Goal: Task Accomplishment & Management: Manage account settings

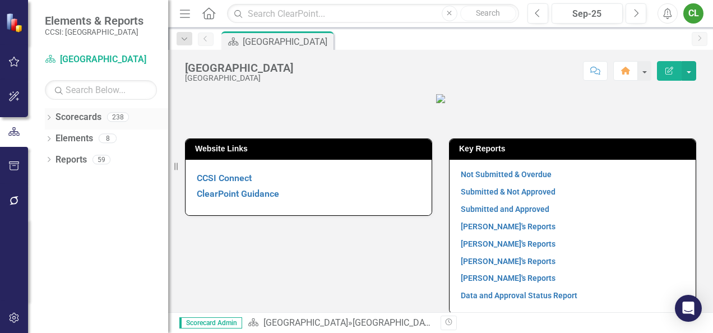
click at [50, 120] on icon "Dropdown" at bounding box center [49, 118] width 8 height 6
click at [51, 137] on icon "Dropdown" at bounding box center [54, 137] width 8 height 7
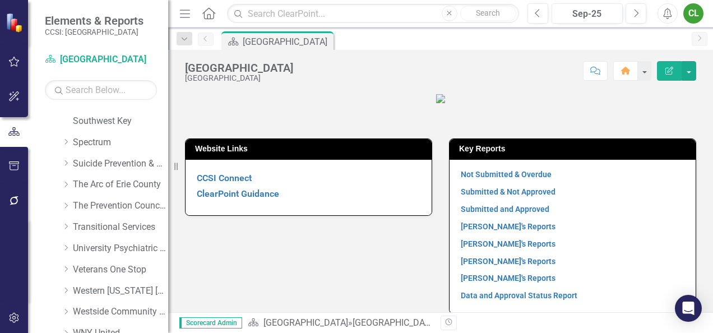
scroll to position [757, 0]
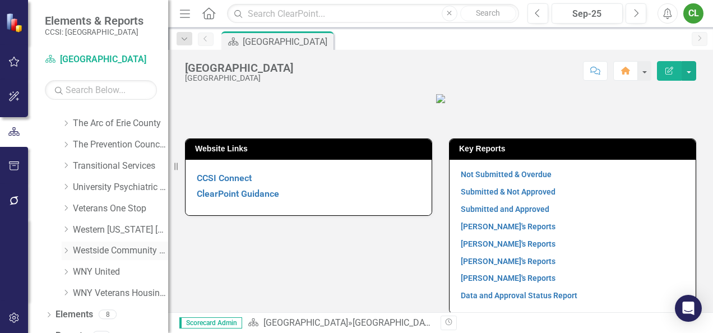
click at [95, 255] on link "Westside Community Svces" at bounding box center [120, 250] width 95 height 13
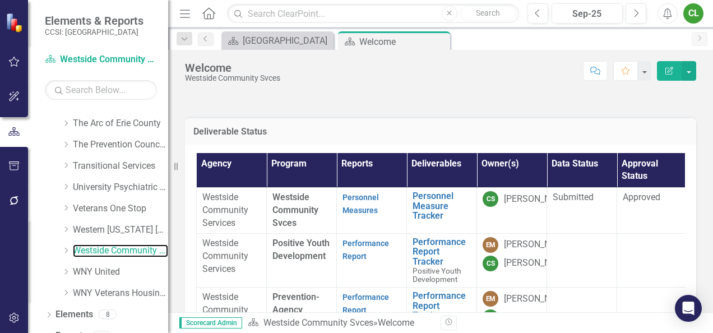
scroll to position [19, 0]
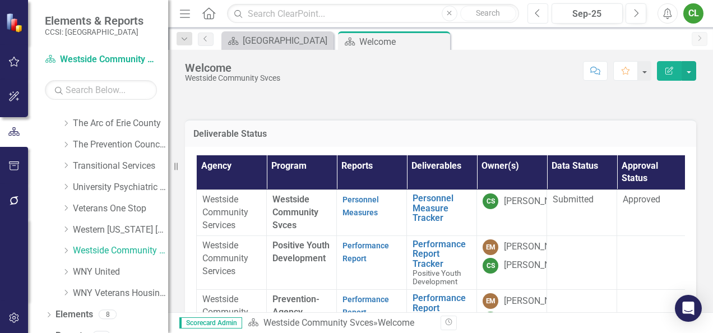
click at [536, 20] on button "Previous" at bounding box center [537, 13] width 21 height 20
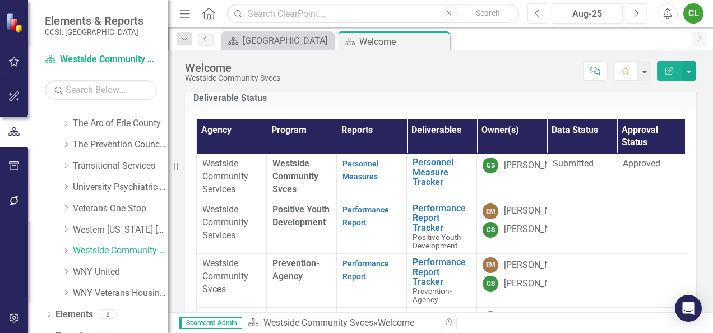
scroll to position [54, 0]
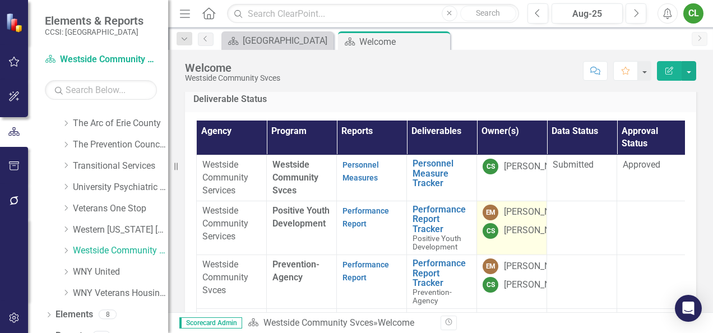
click at [516, 218] on div "[PERSON_NAME]" at bounding box center [537, 212] width 67 height 13
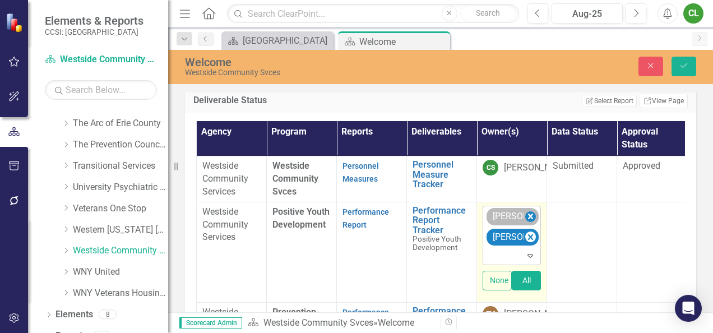
click at [533, 213] on icon "Remove Eileen Mercado" at bounding box center [530, 217] width 11 height 14
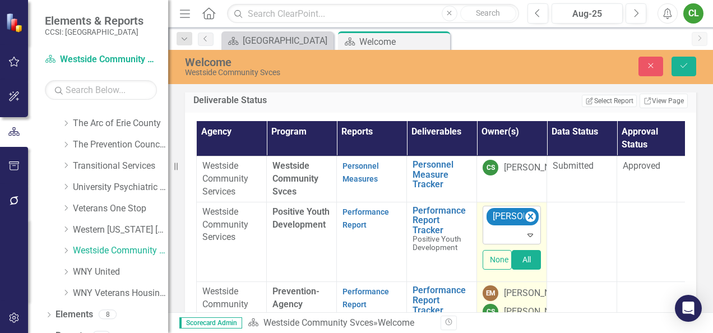
click at [524, 300] on div "[PERSON_NAME]" at bounding box center [537, 293] width 67 height 13
click at [528, 296] on icon "Remove Eileen Mercado" at bounding box center [530, 297] width 11 height 14
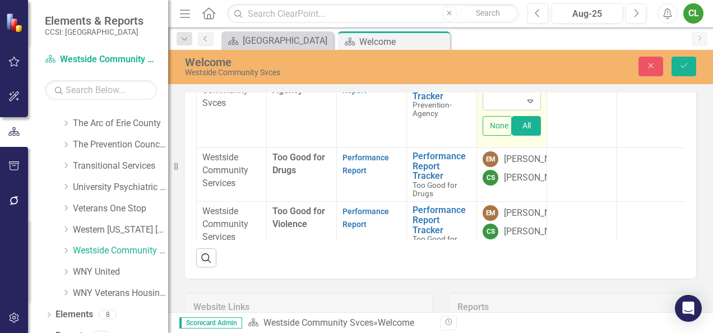
scroll to position [93, 0]
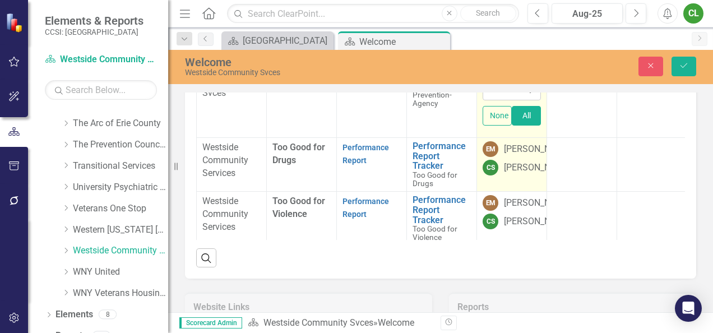
click at [516, 143] on div "[PERSON_NAME]" at bounding box center [537, 149] width 67 height 13
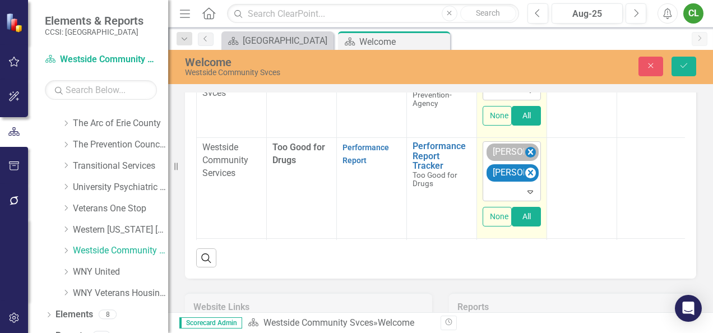
click at [528, 145] on icon "Remove Eileen Mercado" at bounding box center [530, 152] width 11 height 14
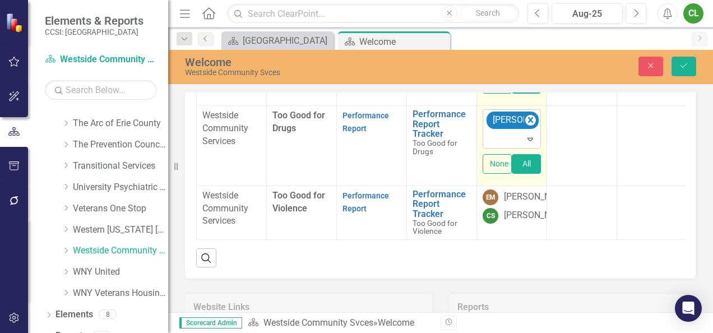
scroll to position [139, 0]
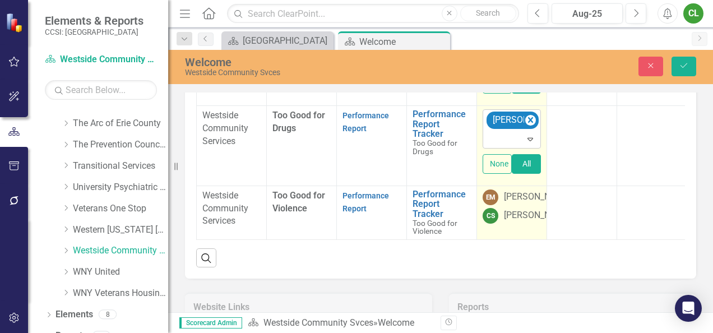
click at [518, 190] on div "[PERSON_NAME]" at bounding box center [537, 196] width 67 height 13
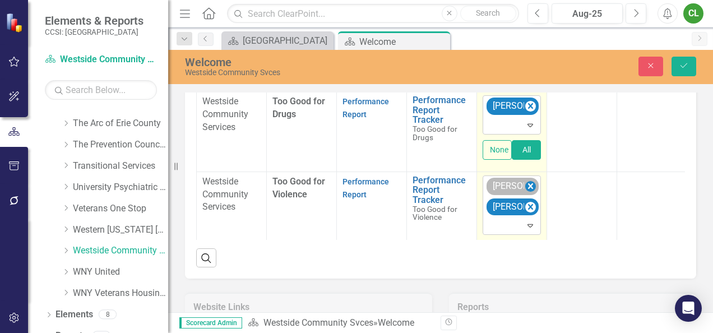
click at [534, 179] on icon "Remove Eileen Mercado" at bounding box center [530, 186] width 11 height 14
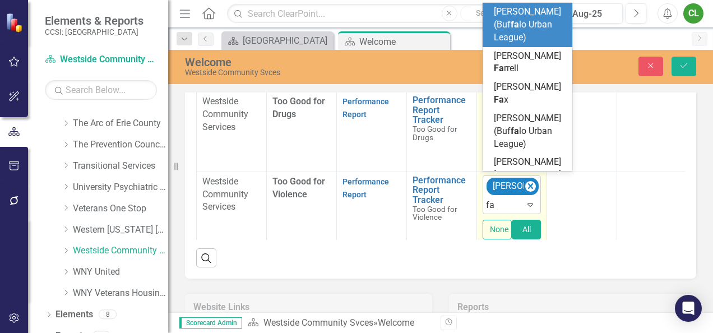
type input "f"
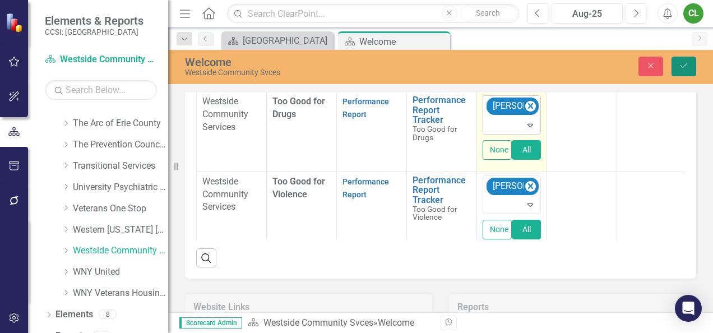
click at [681, 62] on icon "Save" at bounding box center [683, 66] width 10 height 8
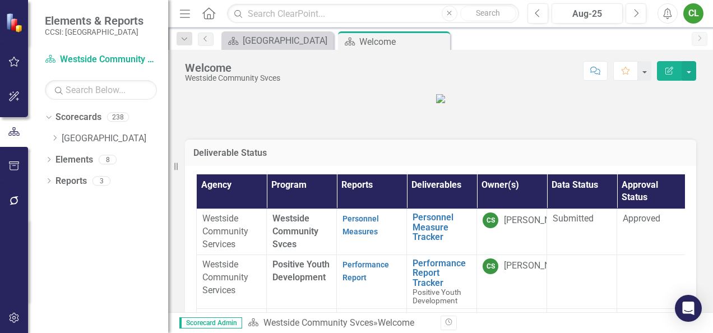
scroll to position [0, 0]
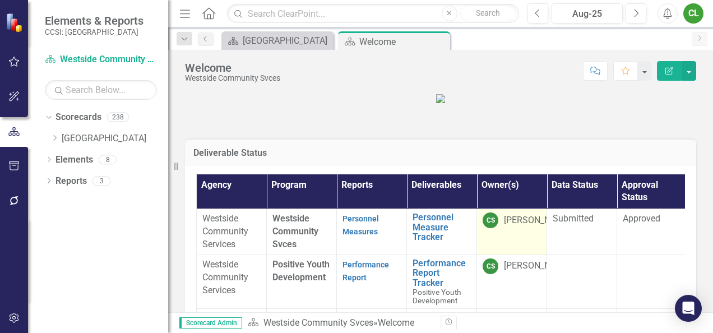
click at [503, 247] on td "CS [PERSON_NAME]" at bounding box center [512, 232] width 70 height 46
drag, startPoint x: 501, startPoint y: 246, endPoint x: 490, endPoint y: 243, distance: 11.7
click at [490, 243] on td "CS [PERSON_NAME]" at bounding box center [512, 232] width 70 height 46
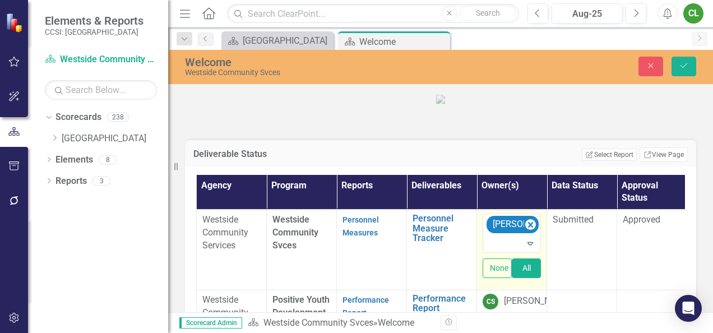
click at [490, 243] on div at bounding box center [512, 243] width 53 height 15
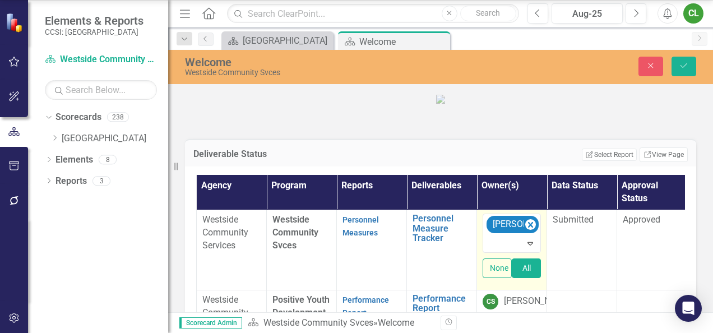
type input "e"
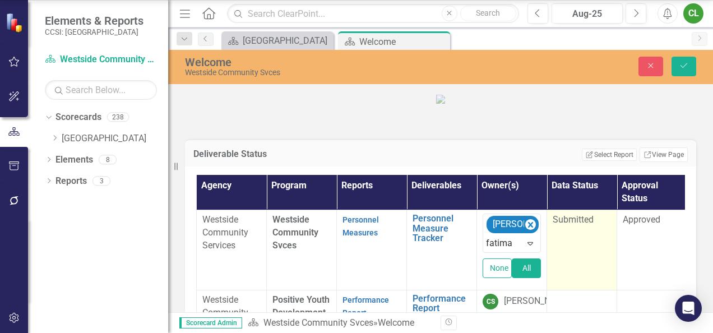
type input "fatima"
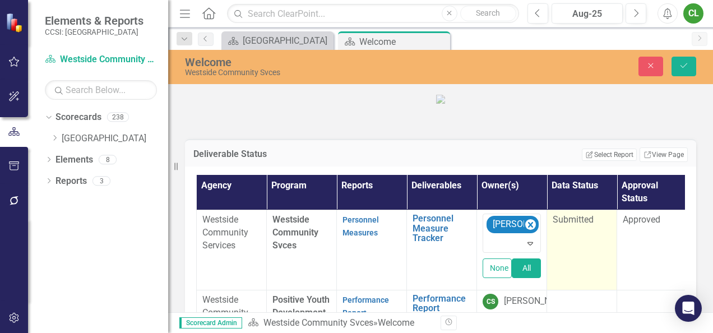
click at [568, 268] on td "Submitted" at bounding box center [582, 250] width 70 height 80
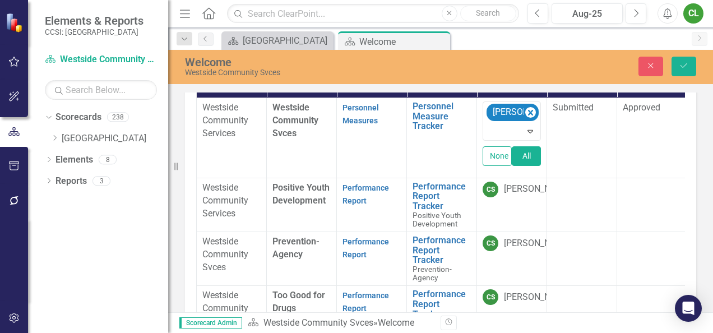
scroll to position [106, 0]
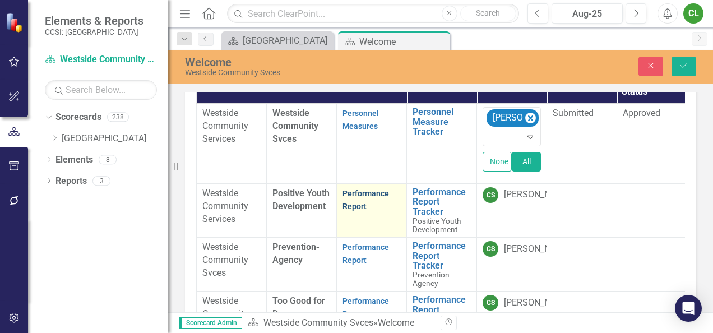
click at [374, 193] on link "Performance Report" at bounding box center [365, 200] width 46 height 22
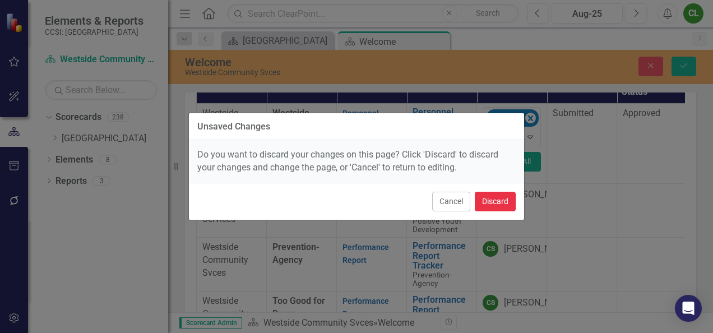
click at [495, 203] on button "Discard" at bounding box center [494, 202] width 41 height 20
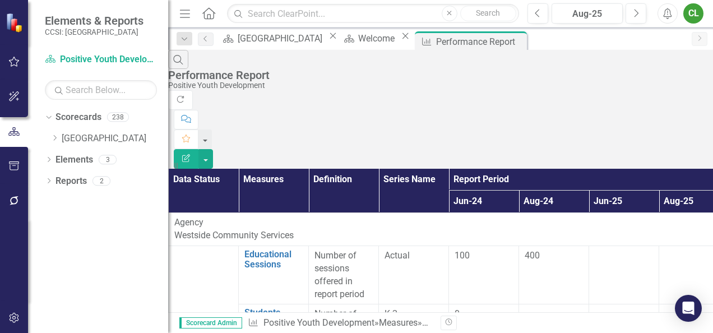
scroll to position [11, 1]
click at [55, 136] on icon "Dropdown" at bounding box center [54, 137] width 8 height 7
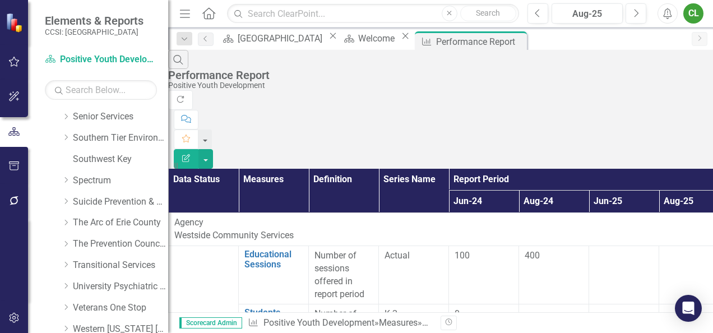
scroll to position [771, 0]
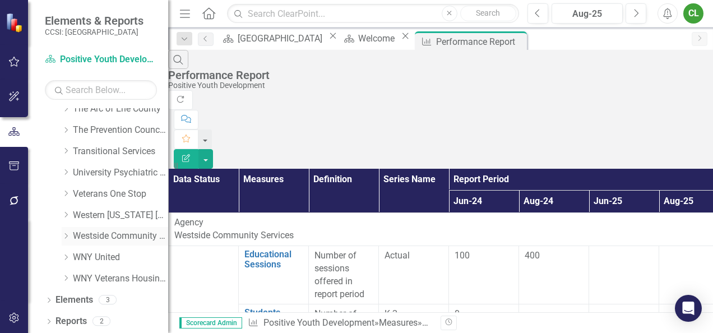
click at [88, 236] on link "Westside Community Svces" at bounding box center [120, 236] width 95 height 13
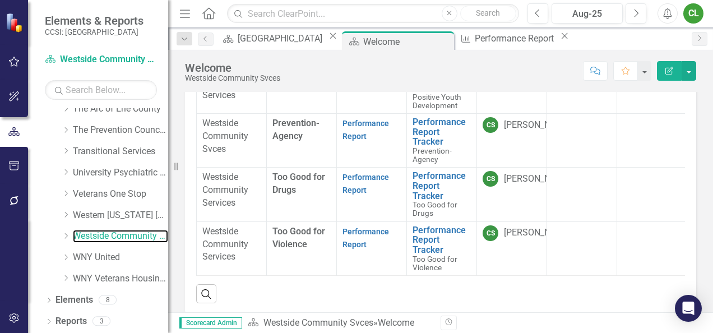
scroll to position [54, 0]
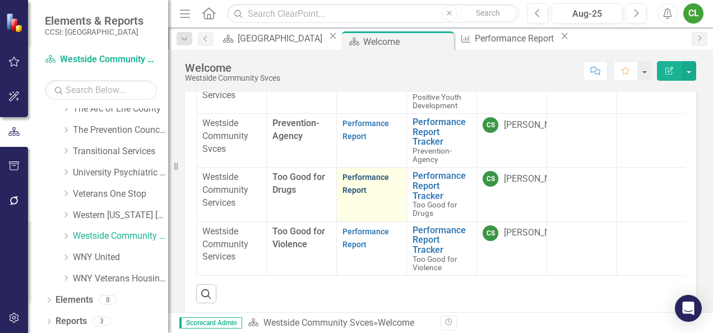
click at [360, 173] on link "Performance Report" at bounding box center [365, 184] width 46 height 22
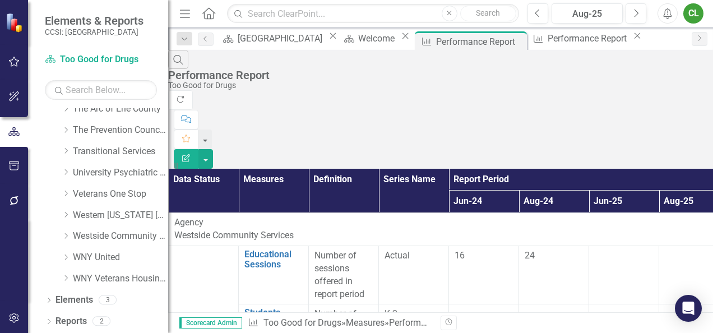
scroll to position [11, 0]
click at [68, 237] on icon "Dropdown" at bounding box center [66, 235] width 8 height 7
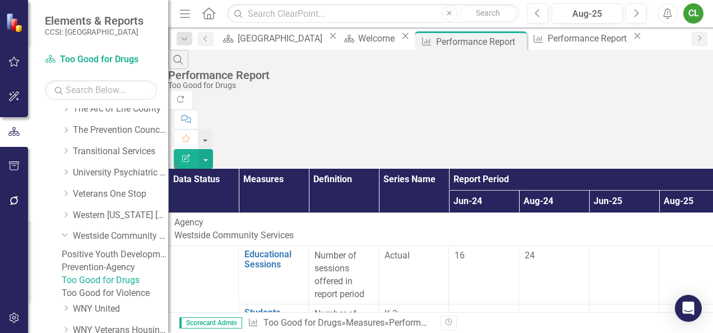
click at [119, 300] on link "Too Good for Violence" at bounding box center [115, 293] width 106 height 13
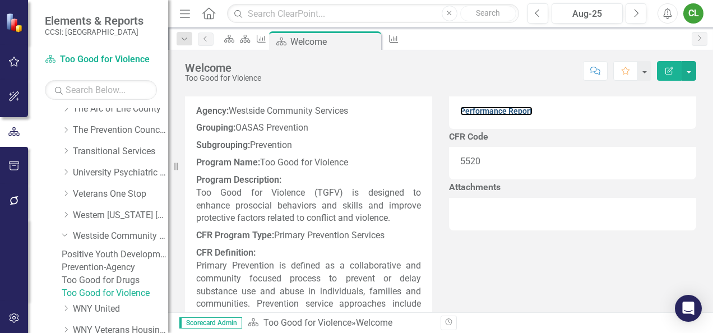
click at [492, 115] on link "Performance Report" at bounding box center [496, 110] width 72 height 9
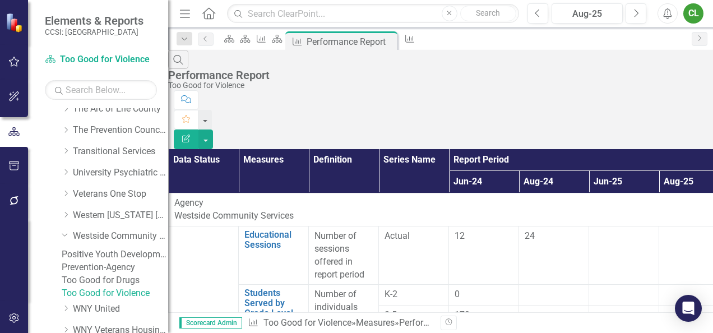
scroll to position [11, 0]
click at [124, 257] on link "Positive Youth Development" at bounding box center [115, 254] width 106 height 13
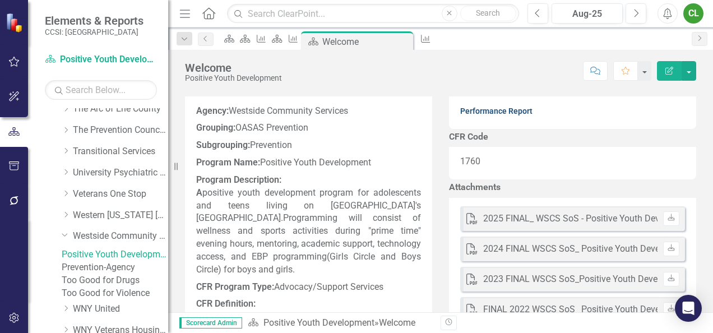
click at [513, 115] on link "Performance Report" at bounding box center [496, 110] width 72 height 9
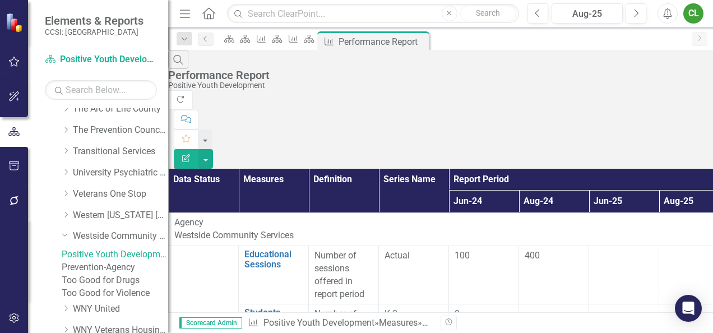
scroll to position [11, 0]
click at [138, 274] on link "Prevention-Agency" at bounding box center [115, 267] width 106 height 13
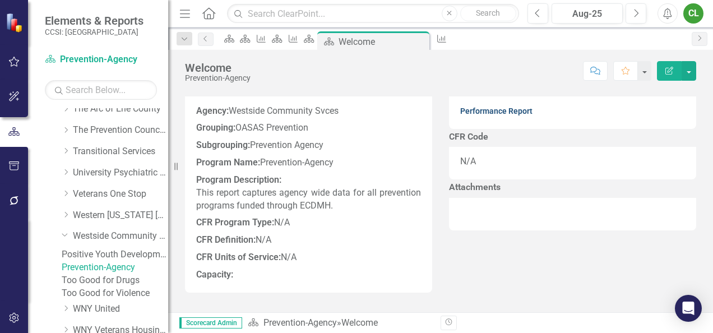
click at [505, 115] on link "Performance Report" at bounding box center [496, 110] width 72 height 9
